Goal: Task Accomplishment & Management: Manage account settings

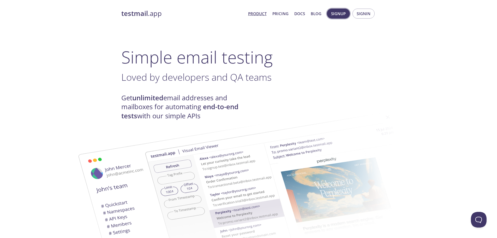
click at [341, 13] on span "Signup" at bounding box center [338, 13] width 15 height 7
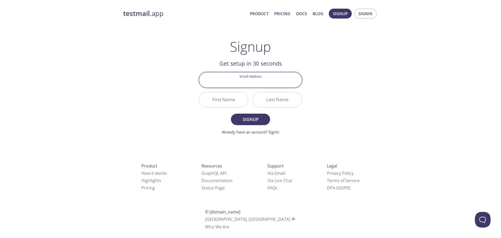
click at [248, 82] on input "Email Address" at bounding box center [250, 79] width 103 height 15
type input "[PERSON_NAME][EMAIL_ADDRESS][DOMAIN_NAME]"
click at [216, 98] on input "First Name" at bounding box center [223, 99] width 49 height 15
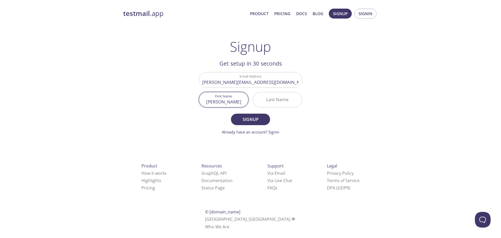
type input "[PERSON_NAME]"
click at [271, 97] on input "Last Name" at bounding box center [277, 99] width 49 height 15
type input "Atkári"
click at [245, 117] on span "Signup" at bounding box center [251, 119] width 28 height 7
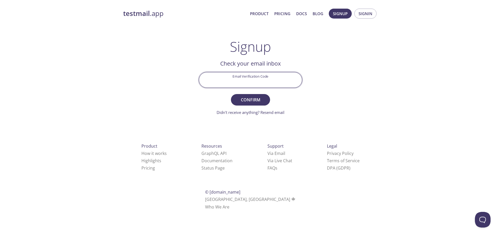
paste input "Q22J6ED"
type input "Q22J6ED"
click at [248, 96] on button "Confirm" at bounding box center [250, 99] width 39 height 11
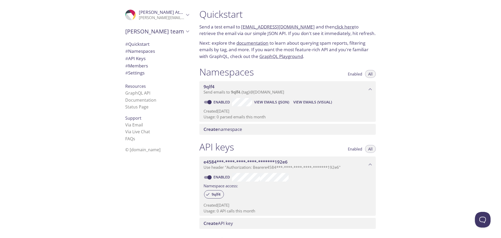
click at [187, 30] on icon "Krisztián's team" at bounding box center [187, 31] width 7 height 7
click at [256, 27] on link "[EMAIL_ADDRESS][DOMAIN_NAME]" at bounding box center [278, 27] width 74 height 6
click at [335, 27] on link "click here" at bounding box center [345, 27] width 20 height 6
click at [355, 74] on span "Enabled" at bounding box center [355, 74] width 14 height 0
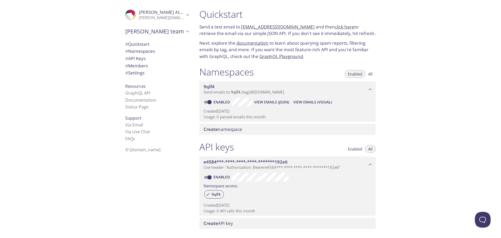
click at [372, 74] on span "All" at bounding box center [370, 74] width 4 height 0
click at [147, 43] on span "# Quickstart" at bounding box center [157, 44] width 64 height 7
click at [251, 43] on link "documentation" at bounding box center [253, 43] width 32 height 6
click at [134, 51] on span "# Namespaces" at bounding box center [140, 51] width 30 height 6
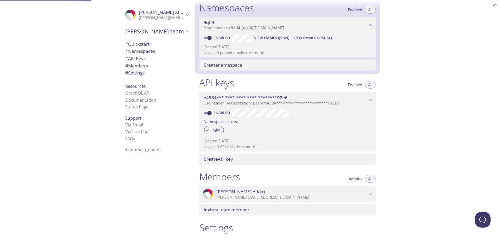
scroll to position [66, 0]
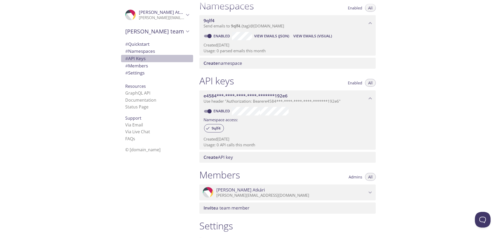
click at [133, 59] on span "# API Keys" at bounding box center [135, 58] width 20 height 6
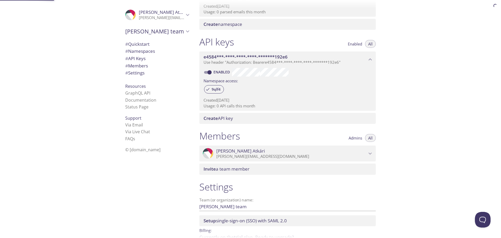
scroll to position [133, 0]
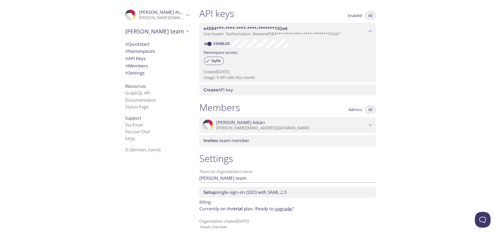
click at [132, 65] on span "# Members" at bounding box center [136, 66] width 23 height 6
click at [133, 70] on span "# Settings" at bounding box center [134, 73] width 19 height 6
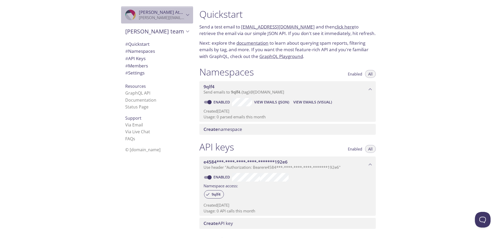
click at [179, 12] on span "[PERSON_NAME]" at bounding box center [161, 12] width 45 height 6
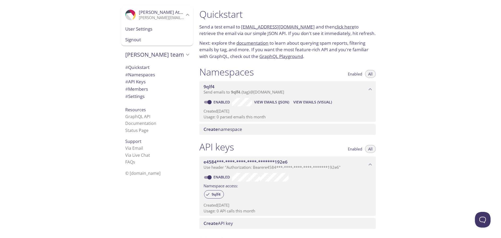
click at [125, 39] on span "Signout" at bounding box center [157, 39] width 64 height 7
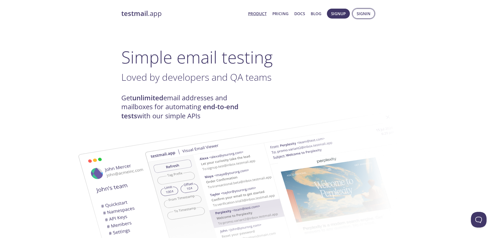
click at [357, 13] on button "Signin" at bounding box center [364, 14] width 22 height 10
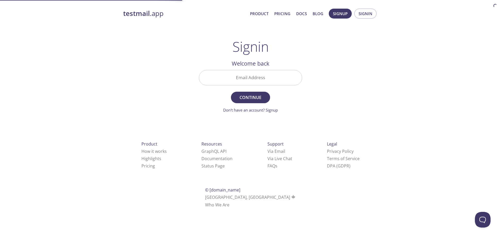
click at [259, 75] on input "Email Address" at bounding box center [250, 77] width 103 height 15
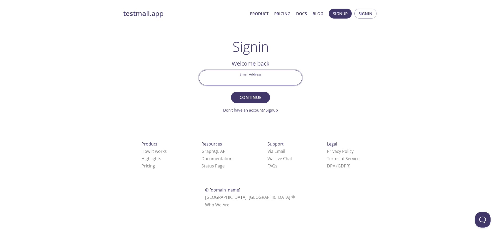
type input "[PERSON_NAME][EMAIL_ADDRESS][DOMAIN_NAME]"
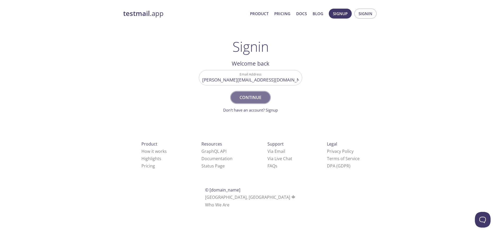
click at [247, 94] on span "Continue" at bounding box center [251, 97] width 28 height 7
click at [245, 112] on link "Didn't receive anything? Resend email" at bounding box center [251, 109] width 68 height 5
click at [240, 75] on input "Signin Security Code" at bounding box center [250, 77] width 103 height 15
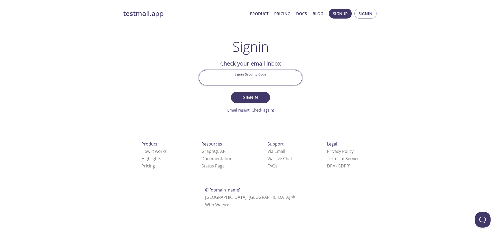
paste input "6XQCH2Z"
type input "6XQCH2Z"
click at [248, 96] on span "Signin" at bounding box center [251, 97] width 28 height 7
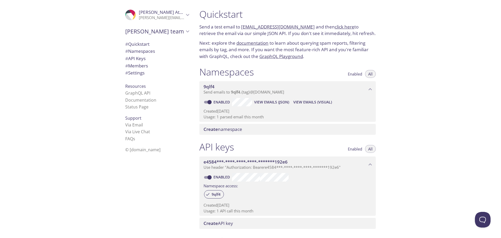
click at [185, 29] on icon "Krisztián's team" at bounding box center [187, 31] width 7 height 7
click at [145, 43] on span "Create new team" at bounding box center [157, 43] width 64 height 7
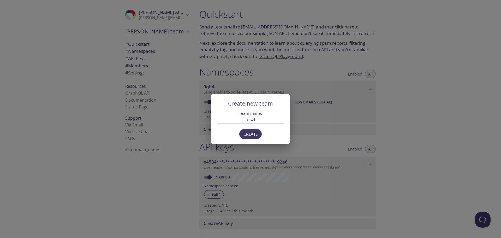
type input "teszt"
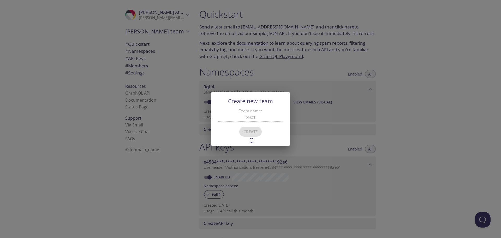
type input "teszt"
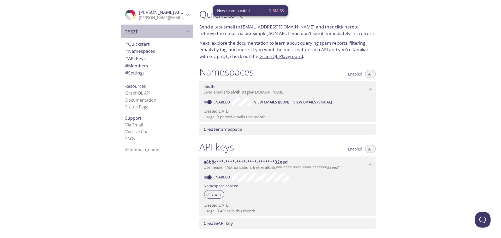
click at [132, 31] on span "teszt" at bounding box center [154, 31] width 59 height 7
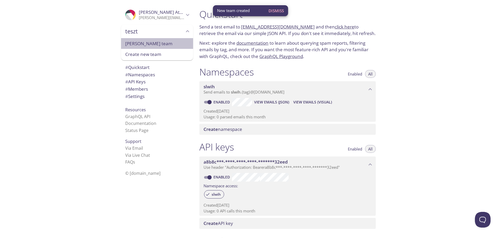
click at [138, 43] on span "[PERSON_NAME] team" at bounding box center [157, 43] width 64 height 7
type input "[PERSON_NAME] team"
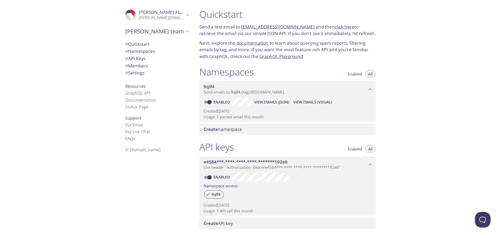
click at [273, 57] on link "GraphQL Playground" at bounding box center [281, 56] width 44 height 6
click at [139, 14] on span "[PERSON_NAME]" at bounding box center [163, 12] width 49 height 6
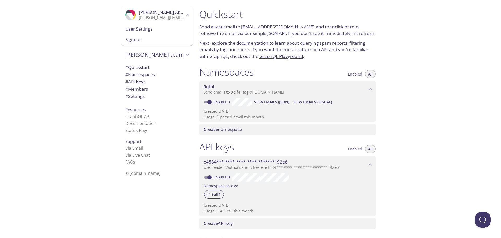
click at [136, 30] on span "User Settings" at bounding box center [157, 29] width 64 height 7
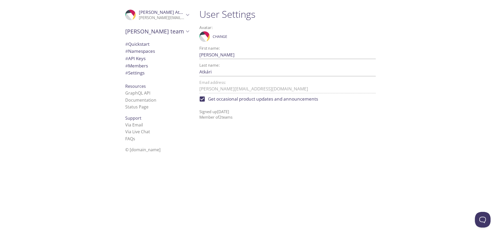
click at [203, 99] on input "Get occasional product updates and announcements" at bounding box center [202, 98] width 11 height 11
checkbox input "false"
click at [149, 15] on span "[PERSON_NAME]" at bounding box center [163, 12] width 49 height 6
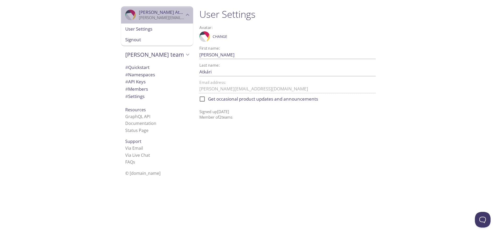
click at [149, 15] on span "[PERSON_NAME]" at bounding box center [163, 12] width 49 height 6
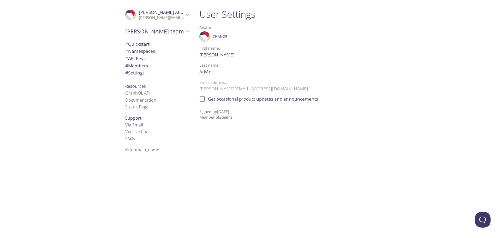
click at [133, 109] on link "Status Page" at bounding box center [136, 107] width 23 height 6
click at [135, 101] on link "Documentation" at bounding box center [140, 100] width 31 height 6
click at [165, 13] on span "[PERSON_NAME]" at bounding box center [163, 12] width 49 height 6
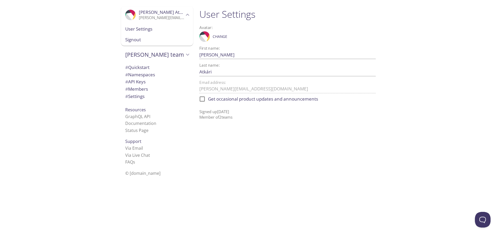
click at [133, 40] on span "Signout" at bounding box center [157, 39] width 64 height 7
